Goal: Information Seeking & Learning: Find specific fact

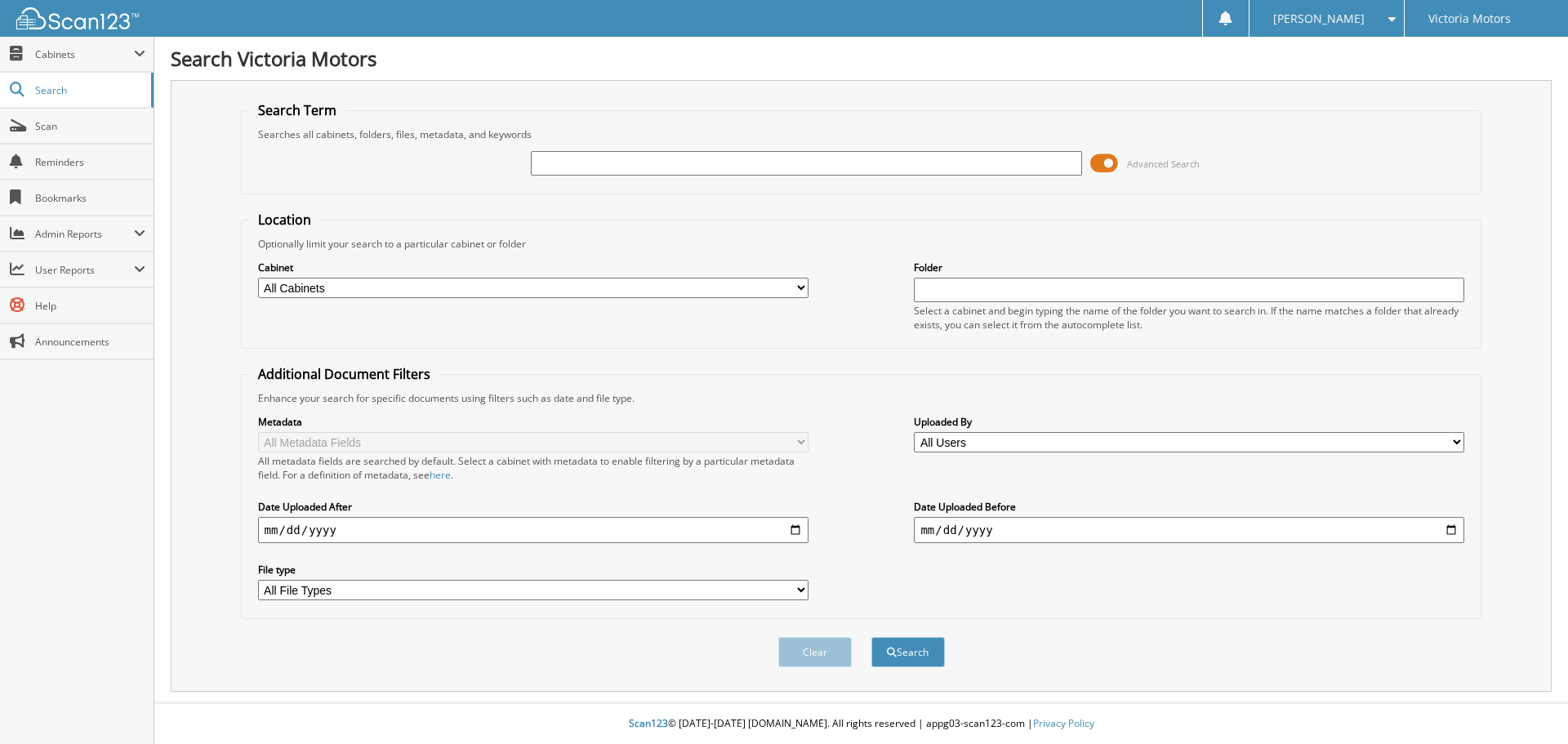
click at [570, 173] on input "text" at bounding box center [805, 163] width 550 height 25
type input "k061428a"
click at [872, 637] on button "Search" at bounding box center [908, 652] width 73 height 31
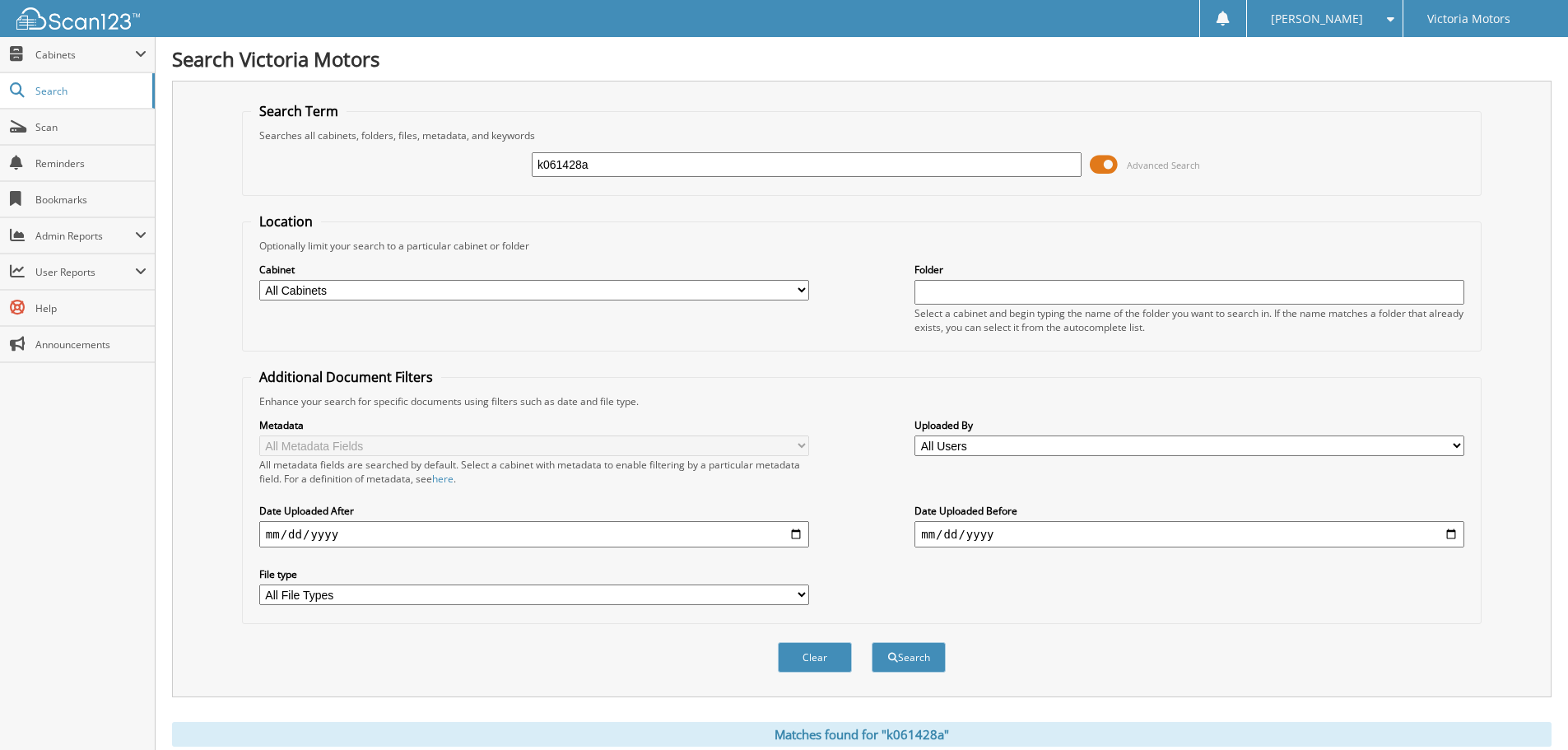
drag, startPoint x: 618, startPoint y: 164, endPoint x: 524, endPoint y: 161, distance: 94.0
click at [524, 161] on div "k061428a Advanced Search" at bounding box center [861, 165] width 1221 height 45
click at [43, 90] on span "Search" at bounding box center [89, 91] width 109 height 14
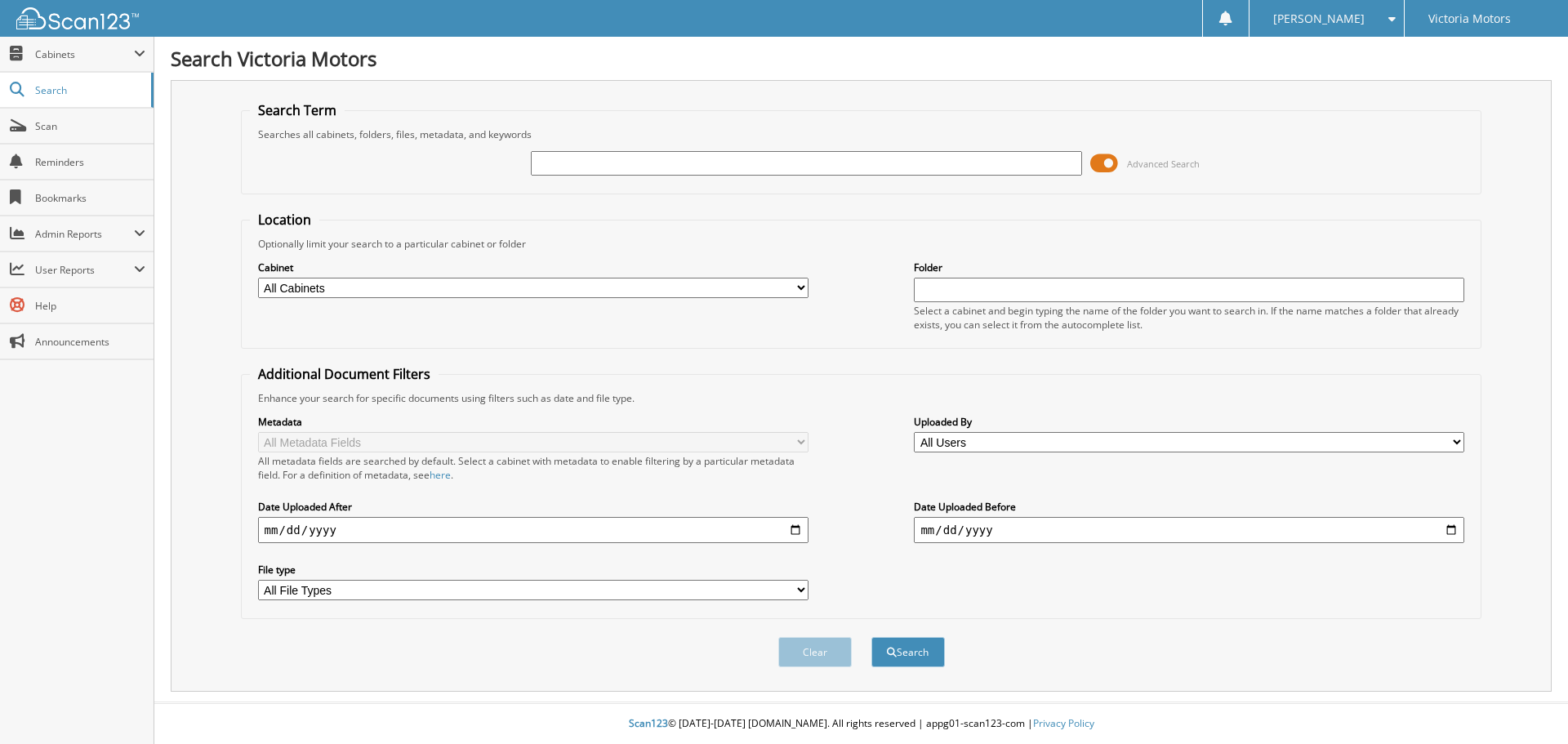
click at [724, 292] on select "All Cabinets ACCOUNTING COPIES CAR DEALS GMC NEW DEALS GMC USED DEALS KIA NEW D…" at bounding box center [533, 288] width 550 height 20
click at [55, 92] on span "Search" at bounding box center [88, 90] width 108 height 14
click at [565, 168] on input "text" at bounding box center [805, 163] width 550 height 25
click at [560, 151] on input "text" at bounding box center [805, 163] width 550 height 25
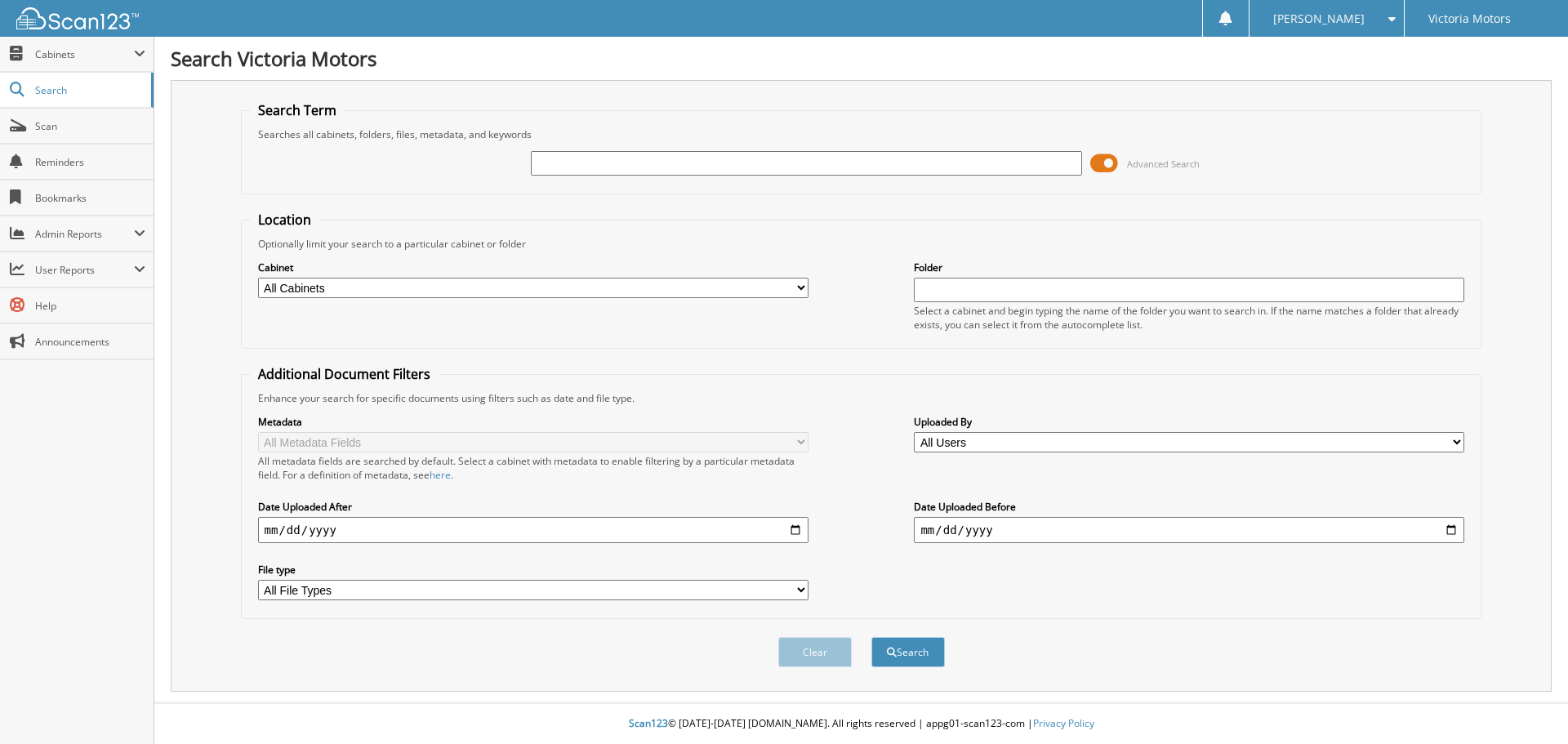
click at [559, 163] on input "text" at bounding box center [805, 163] width 550 height 25
type input "[PERSON_NAME]"
click at [872, 637] on button "Search" at bounding box center [908, 652] width 73 height 31
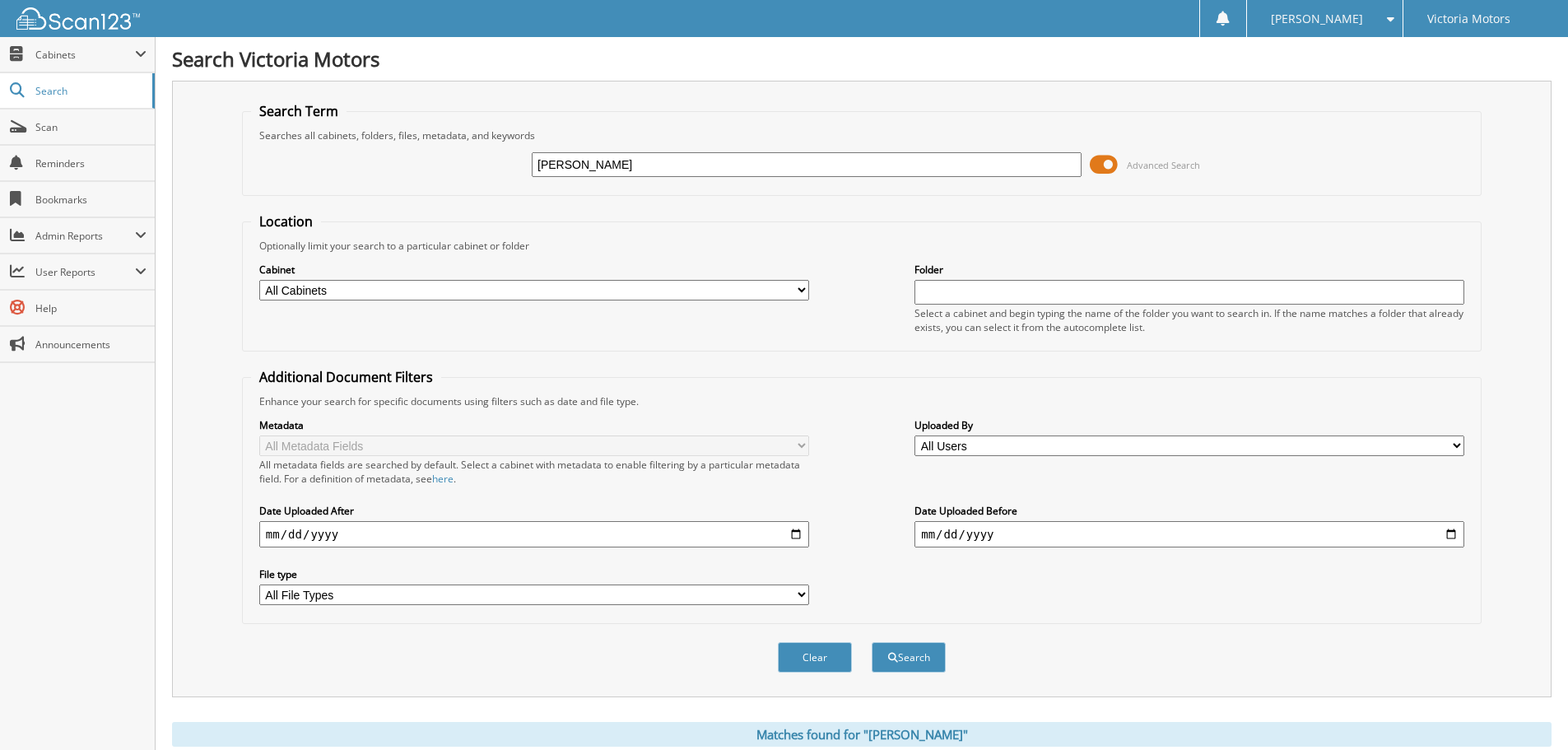
drag, startPoint x: 594, startPoint y: 160, endPoint x: 350, endPoint y: 148, distance: 244.3
click at [382, 130] on fieldset "Search Term Searches all cabinets, folders, files, metadata, and keywords andra…" at bounding box center [861, 148] width 1240 height 93
click at [562, 164] on input "text" at bounding box center [806, 165] width 550 height 25
type input "k061428a"
click at [871, 642] on button "Search" at bounding box center [908, 657] width 74 height 31
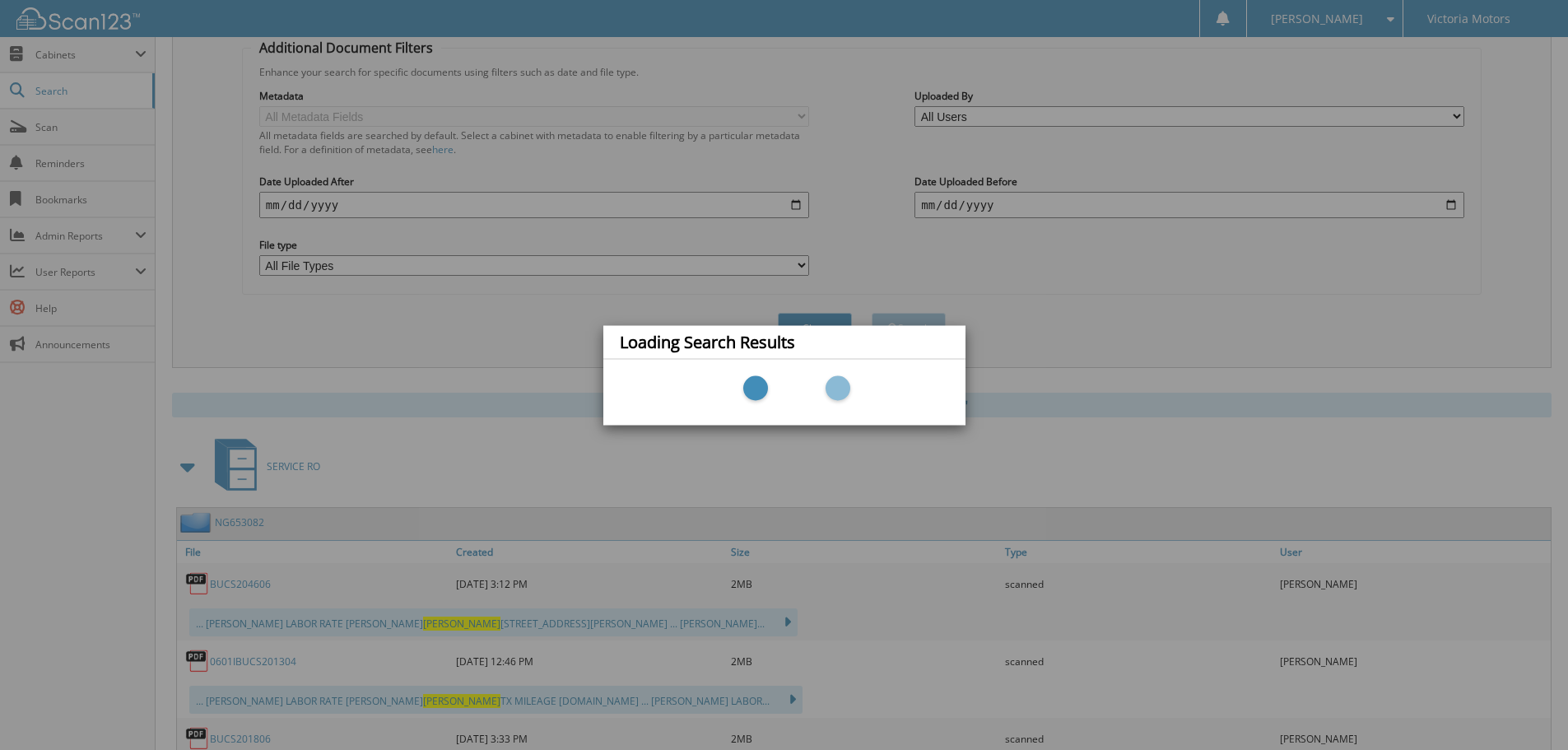
scroll to position [390, 0]
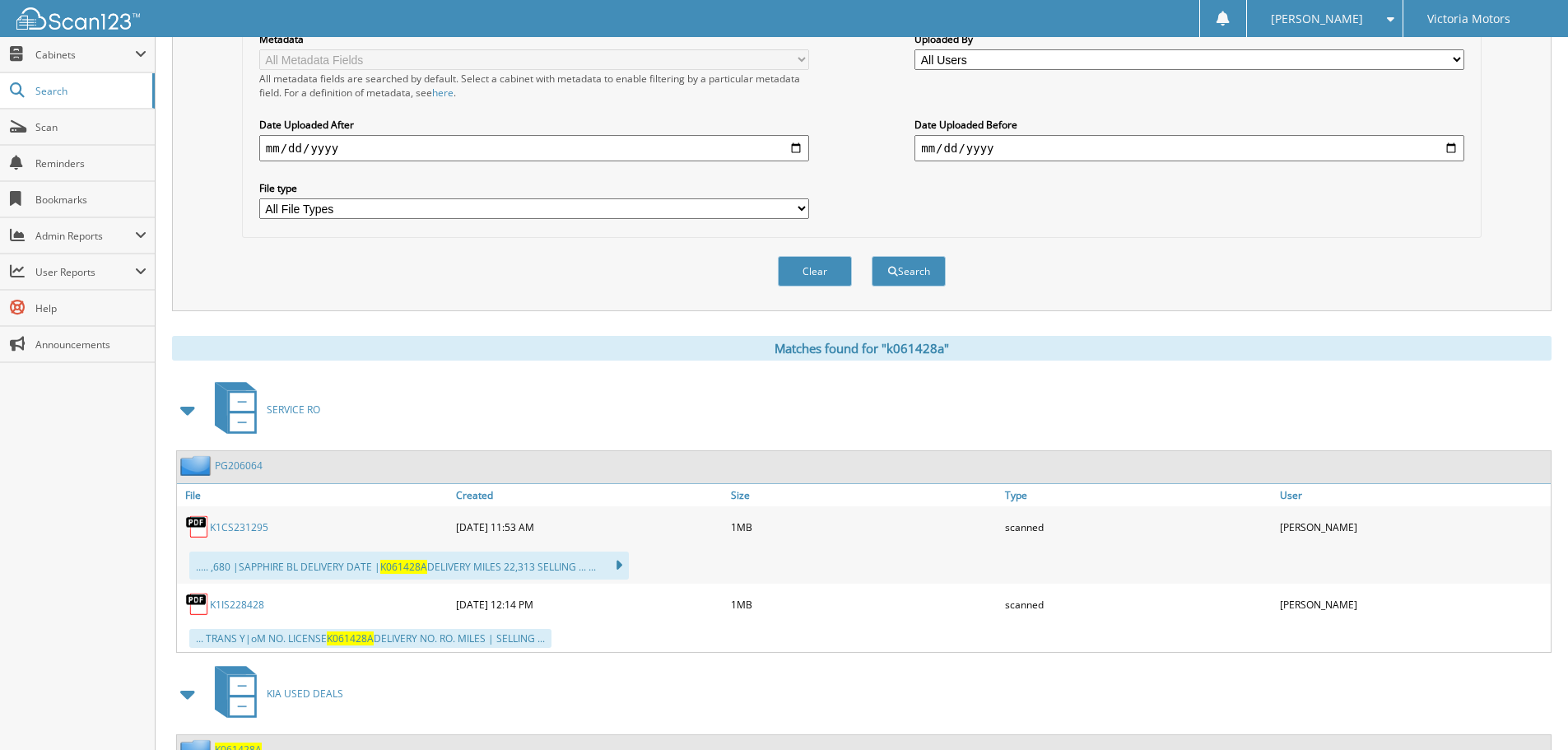
scroll to position [454, 0]
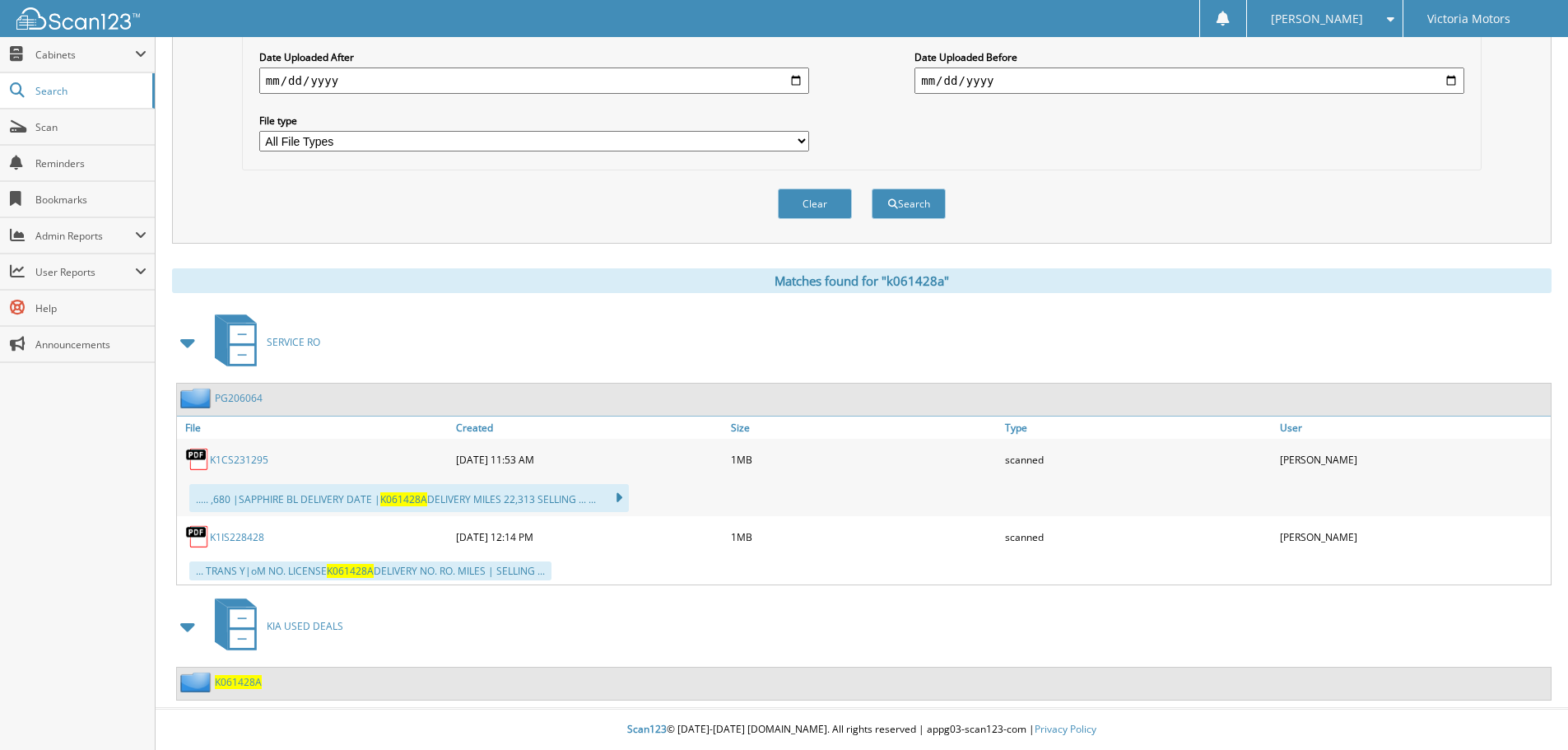
click at [240, 683] on span "K061428A" at bounding box center [238, 682] width 47 height 14
